Goal: Entertainment & Leisure: Consume media (video, audio)

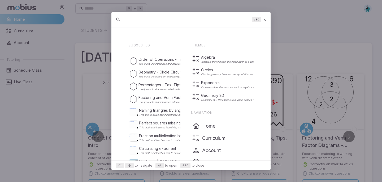
click at [265, 21] on icon at bounding box center [264, 20] width 3 height 4
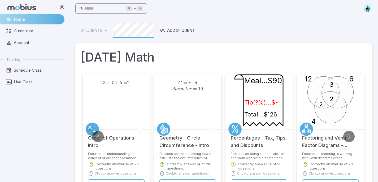
click at [107, 10] on input "text" at bounding box center [105, 8] width 42 height 10
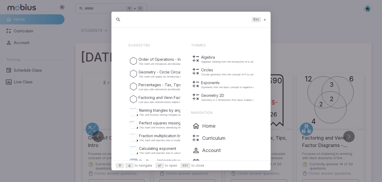
click at [132, 20] on input "text" at bounding box center [186, 20] width 125 height 10
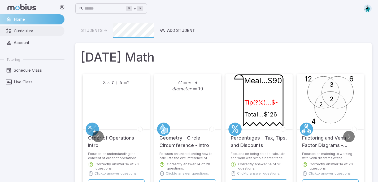
click at [9, 36] on link "Curriculum" at bounding box center [32, 31] width 64 height 10
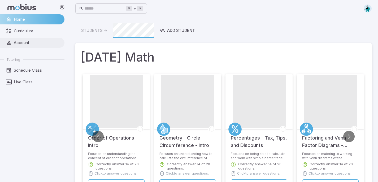
click at [25, 43] on span "Account" at bounding box center [37, 43] width 47 height 6
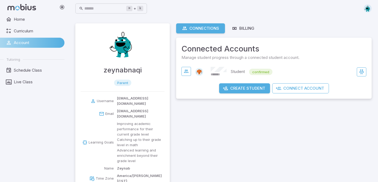
click at [130, 71] on h4 "zeynabnaqi" at bounding box center [122, 70] width 38 height 11
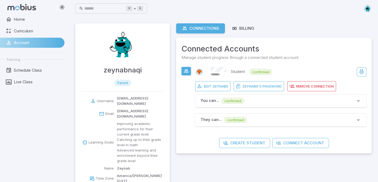
click at [198, 105] on button "You can ... confirmed" at bounding box center [280, 100] width 171 height 13
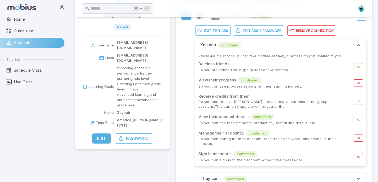
scroll to position [58, 0]
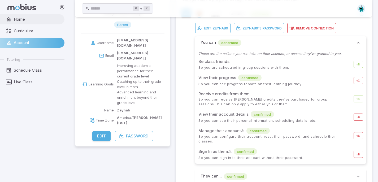
click at [20, 19] on span "Home" at bounding box center [37, 19] width 47 height 6
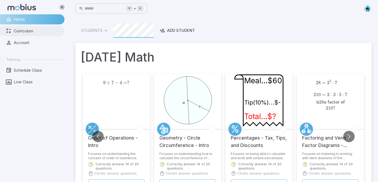
click at [29, 33] on span "Curriculum" at bounding box center [37, 31] width 47 height 6
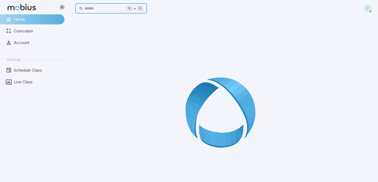
click at [104, 12] on input "text" at bounding box center [105, 8] width 42 height 10
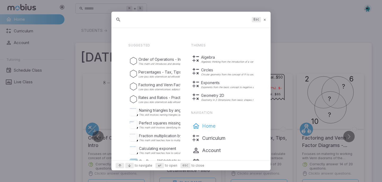
click at [200, 127] on div "Home" at bounding box center [223, 126] width 62 height 8
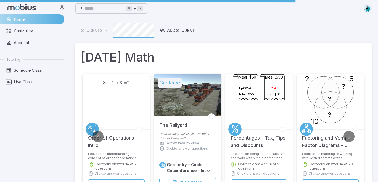
click at [179, 101] on div at bounding box center [187, 95] width 67 height 42
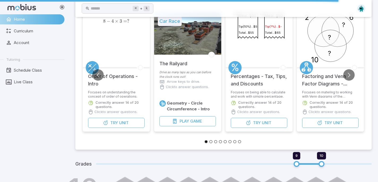
scroll to position [61, 0]
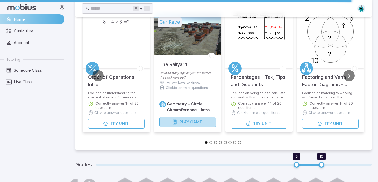
click at [187, 121] on span "Play" at bounding box center [185, 122] width 10 height 6
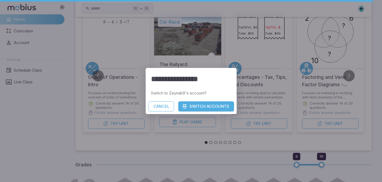
click at [187, 103] on button "Switch Accounts" at bounding box center [206, 106] width 56 height 10
